Goal: Task Accomplishment & Management: Manage account settings

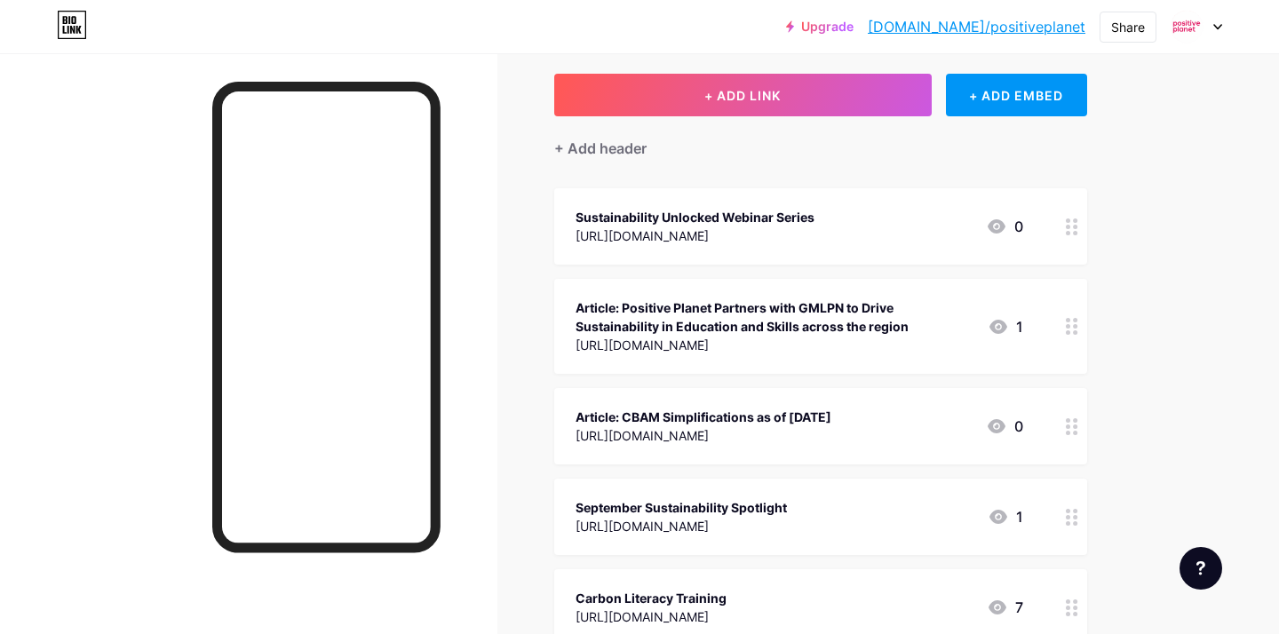
scroll to position [94, 0]
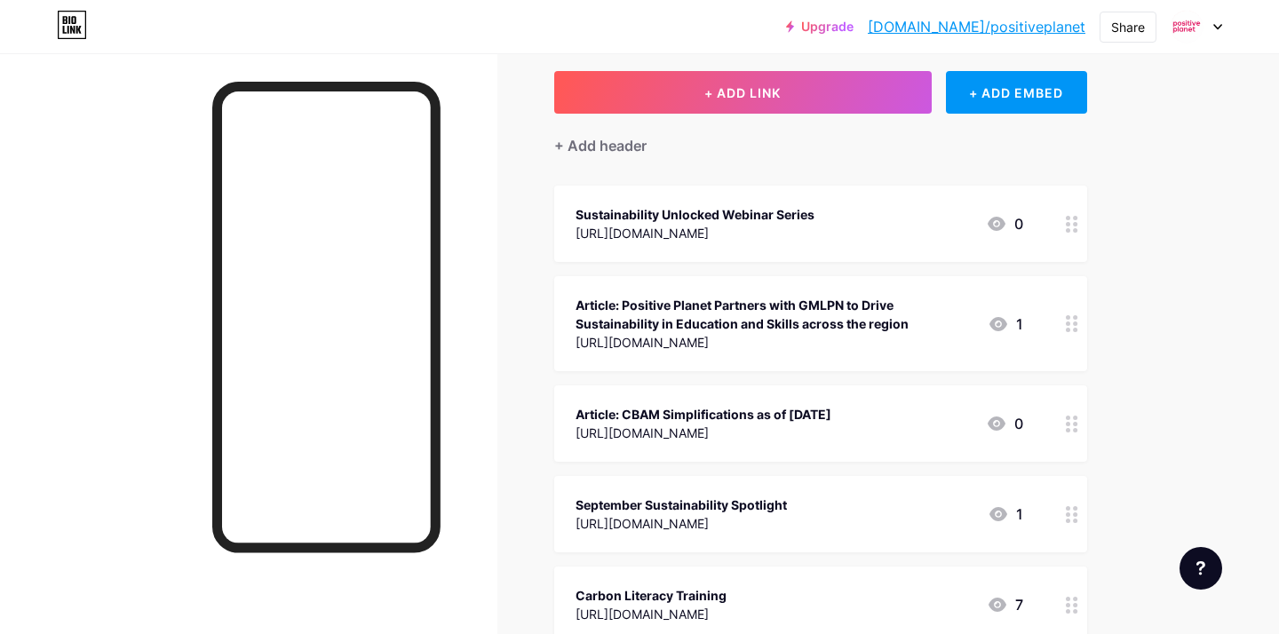
click at [711, 314] on div "Article: Positive Planet Partners with GMLPN to Drive Sustainability in Educati…" at bounding box center [775, 314] width 398 height 37
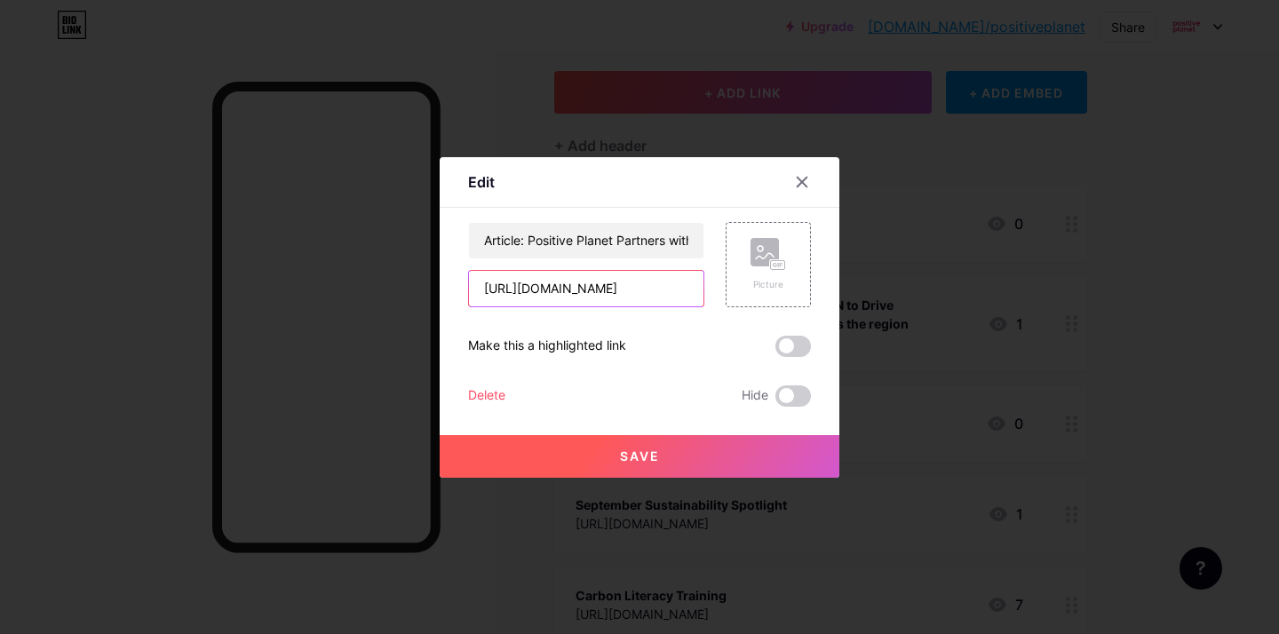
click at [540, 297] on input "[URL][DOMAIN_NAME]" at bounding box center [586, 289] width 235 height 36
paste input "sector-benchmarking-improve-your-sustainability-performance"
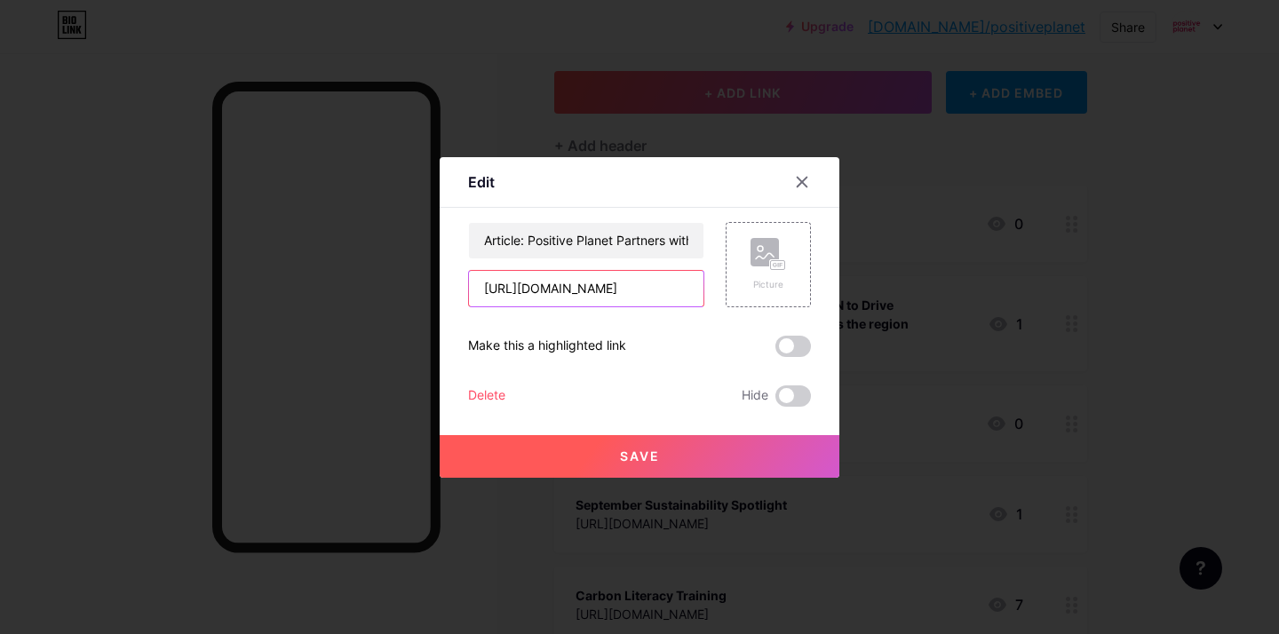
type input "[URL][DOMAIN_NAME]"
drag, startPoint x: 530, startPoint y: 243, endPoint x: 843, endPoint y: 251, distance: 313.7
click at [843, 251] on div "Edit Content YouTube Play YouTube video without leaving your page. ADD Vimeo Pl…" at bounding box center [639, 317] width 1279 height 634
paste input "[URL][DOMAIN_NAME]"
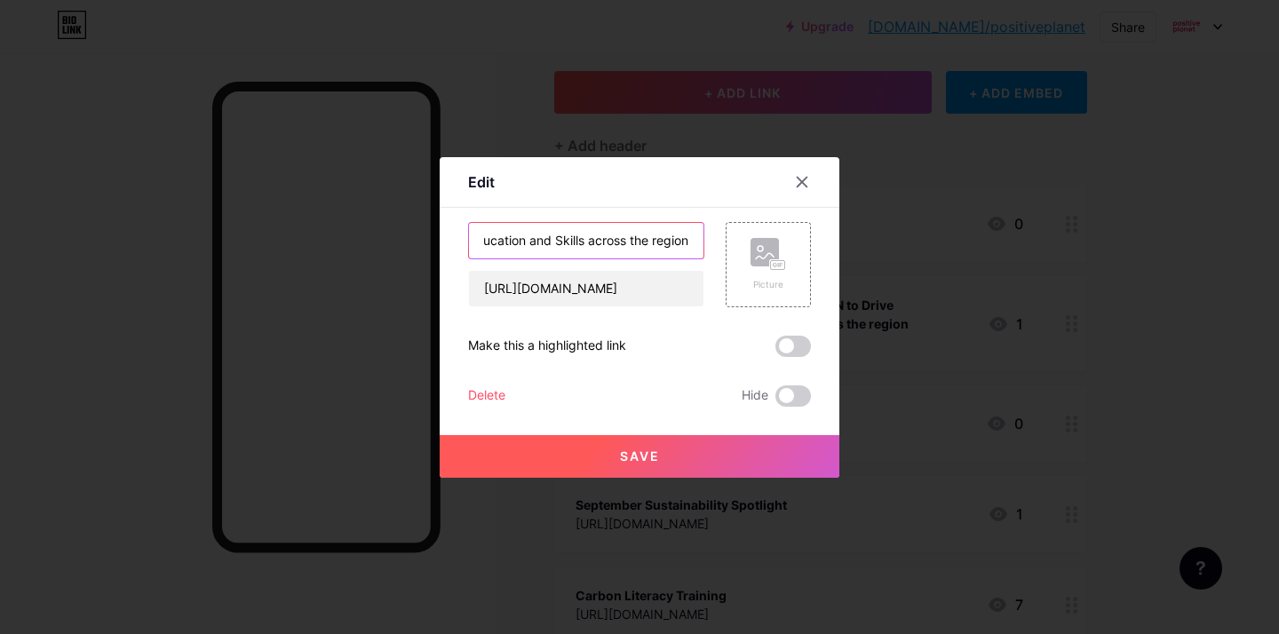
type input "Article: [URL][DOMAIN_NAME]"
click at [577, 248] on input "Article: [URL][DOMAIN_NAME]" at bounding box center [586, 241] width 235 height 36
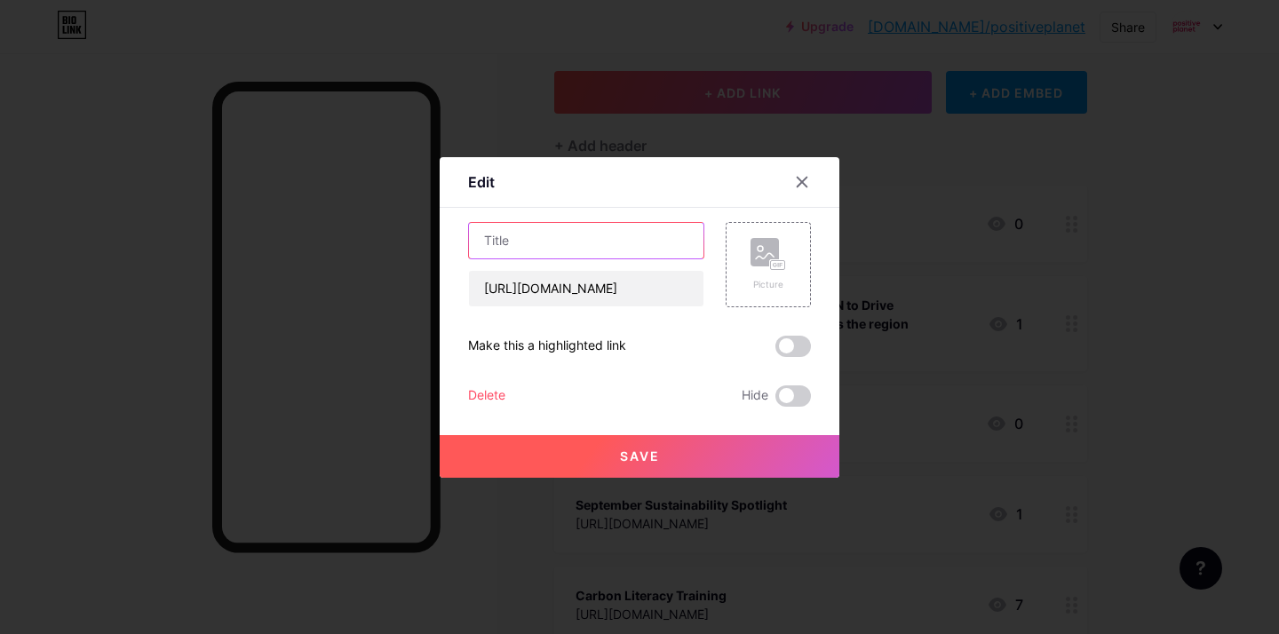
scroll to position [0, 0]
paste input "Sector Benchmarking: How to Compare and Improve Your Sustainability Performance"
type input "Article: Sector Benchmarking: How to Compare and Improve Your Sustainability Pe…"
click at [639, 458] on span "Save" at bounding box center [640, 456] width 40 height 15
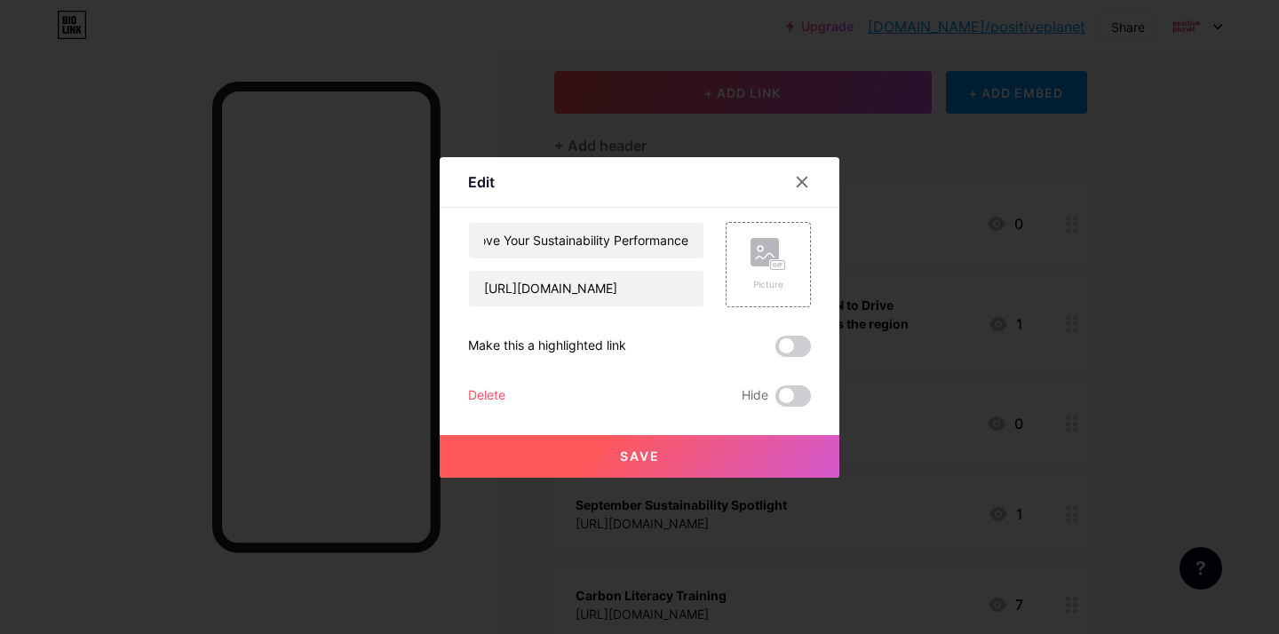
scroll to position [0, 0]
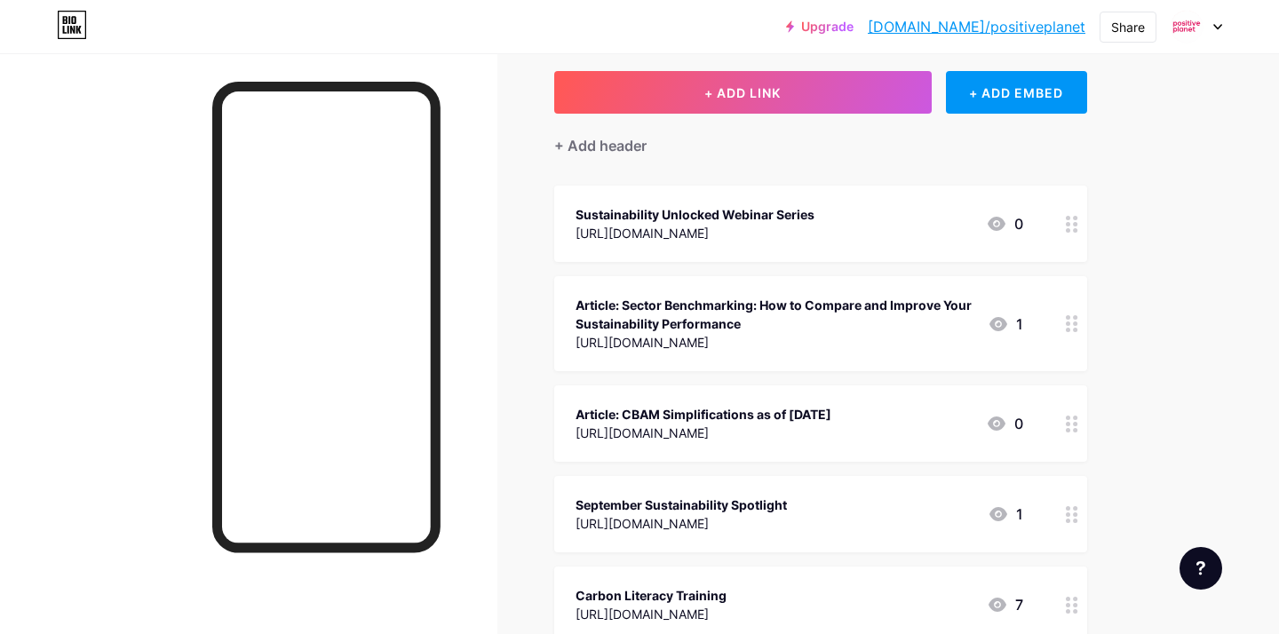
click at [1066, 422] on circle at bounding box center [1068, 424] width 4 height 4
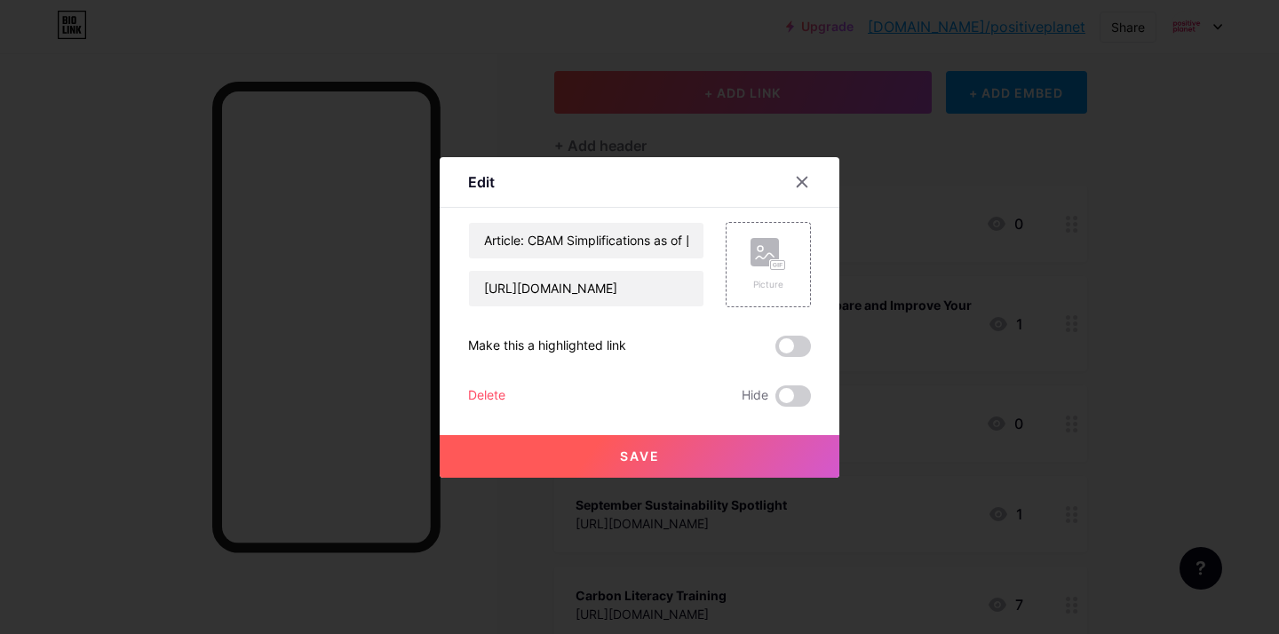
click at [482, 391] on div "Delete" at bounding box center [486, 396] width 37 height 21
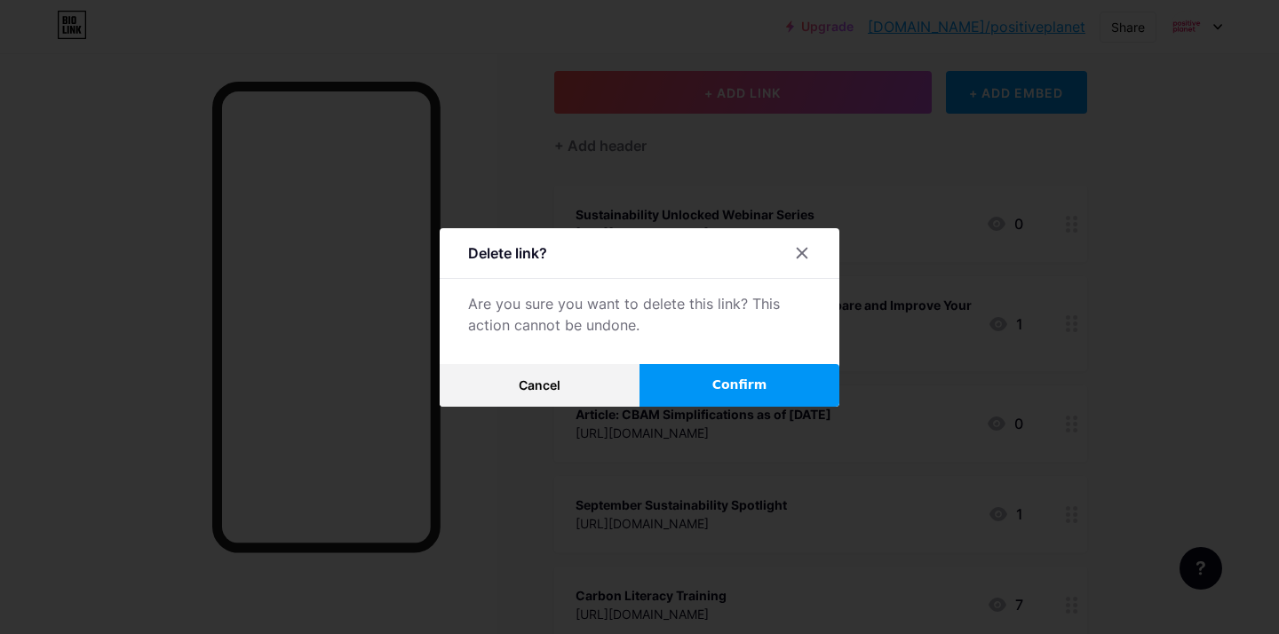
click at [769, 371] on button "Confirm" at bounding box center [740, 385] width 200 height 43
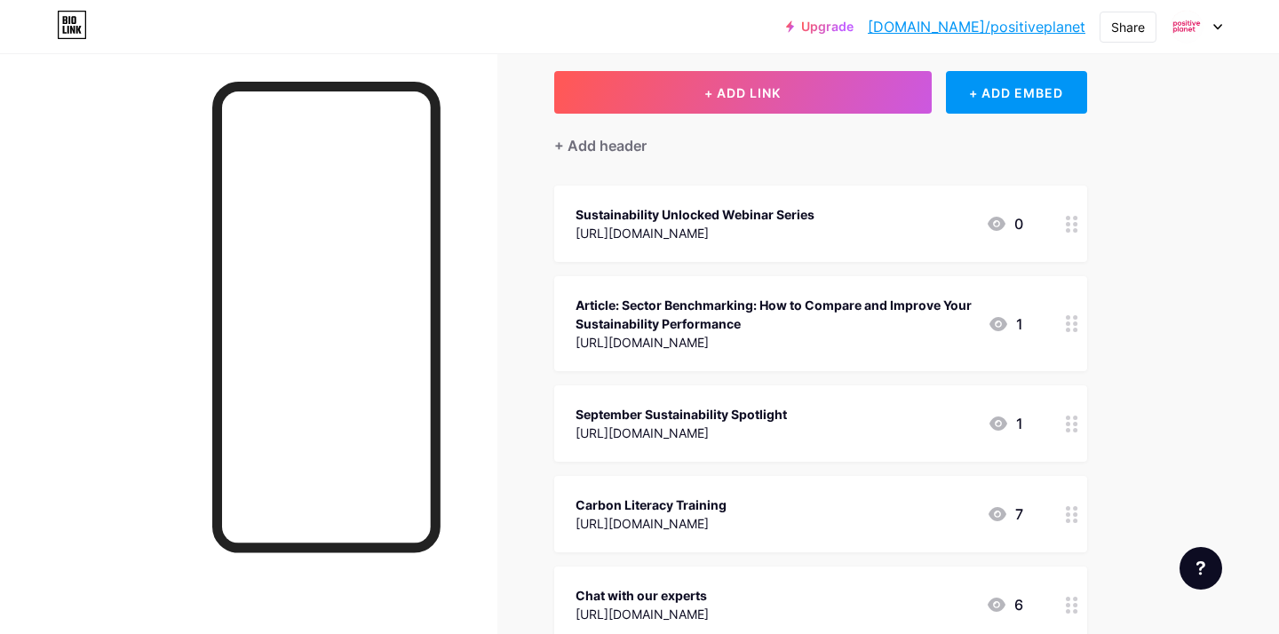
click at [807, 255] on div "Sustainability Unlocked Webinar Series [URL][DOMAIN_NAME] 0" at bounding box center [820, 224] width 533 height 76
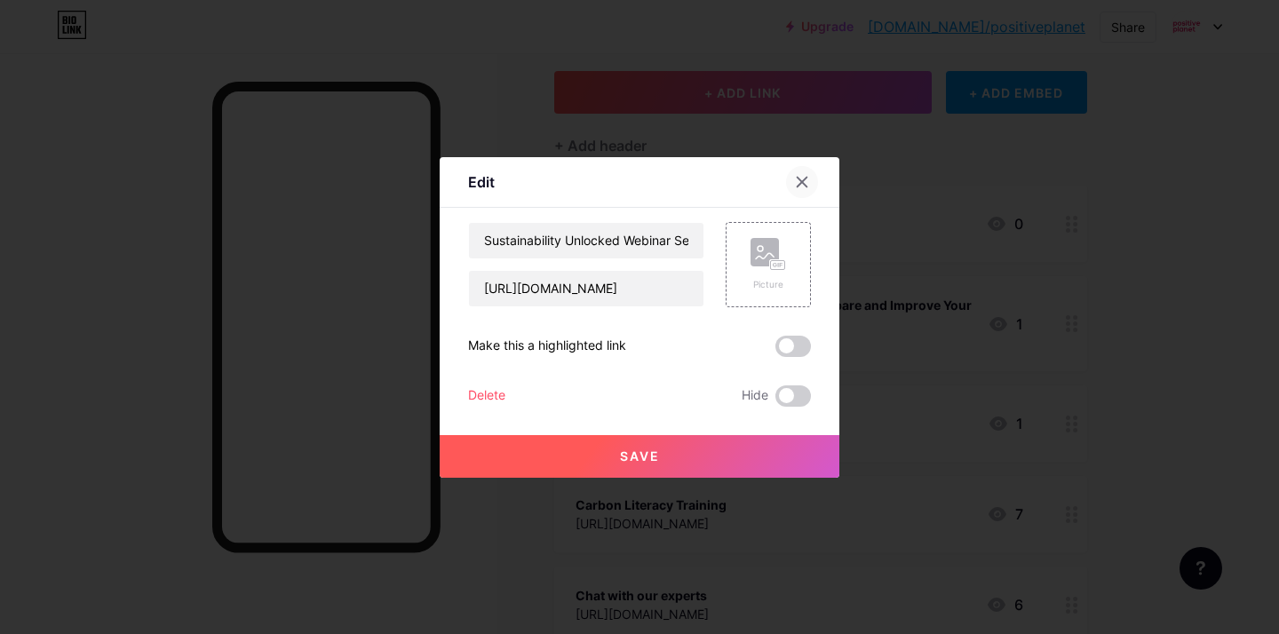
click at [800, 184] on icon at bounding box center [803, 182] width 10 height 10
